Goal: Task Accomplishment & Management: Use online tool/utility

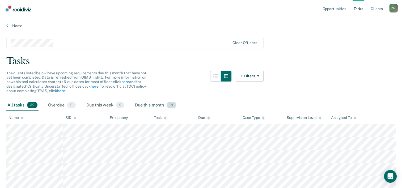
click at [150, 105] on div "Due this month 21" at bounding box center [155, 106] width 43 height 12
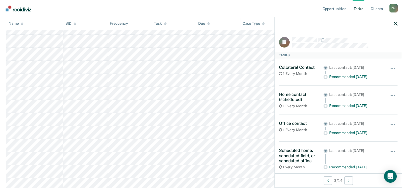
scroll to position [170, 0]
click at [397, 23] on icon "button" at bounding box center [396, 24] width 4 height 4
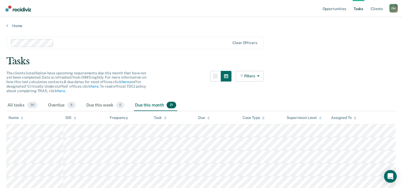
scroll to position [0, 0]
click at [162, 119] on div "Task" at bounding box center [160, 118] width 12 height 5
click at [64, 101] on div "Overdue 9" at bounding box center [62, 106] width 30 height 12
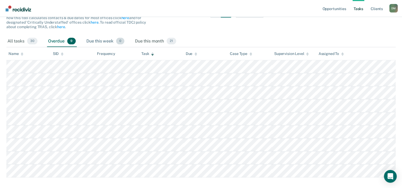
scroll to position [64, 0]
click at [23, 41] on div "All tasks 30" at bounding box center [22, 42] width 32 height 12
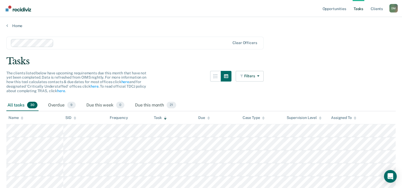
scroll to position [0, 0]
click at [68, 102] on div "Overdue 9" at bounding box center [62, 106] width 30 height 12
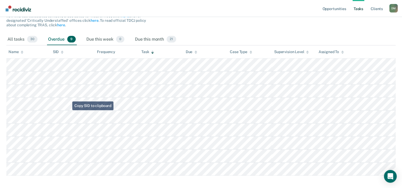
scroll to position [74, 0]
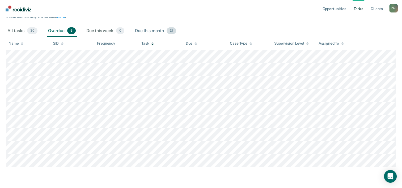
click at [150, 31] on div "Due this month 21" at bounding box center [155, 31] width 43 height 12
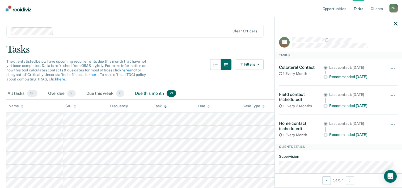
scroll to position [12, 0]
click at [218, 63] on icon "button" at bounding box center [215, 64] width 4 height 4
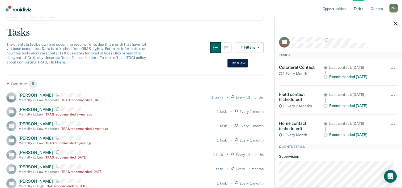
scroll to position [31, 0]
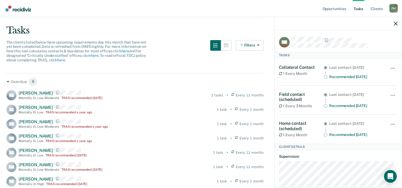
click at [38, 180] on span "[PERSON_NAME]" at bounding box center [36, 179] width 34 height 5
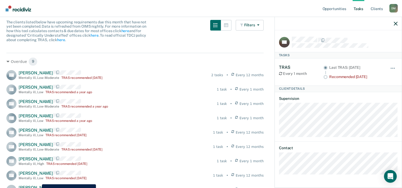
scroll to position [0, 0]
